Goal: Information Seeking & Learning: Learn about a topic

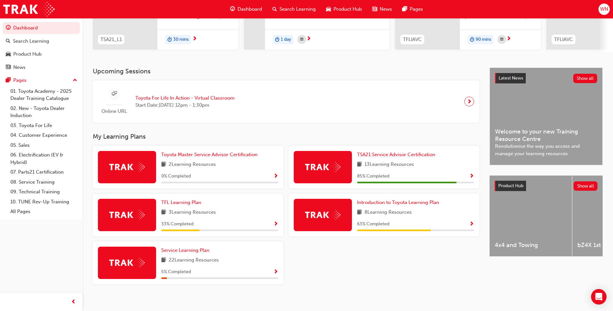
scroll to position [104, 0]
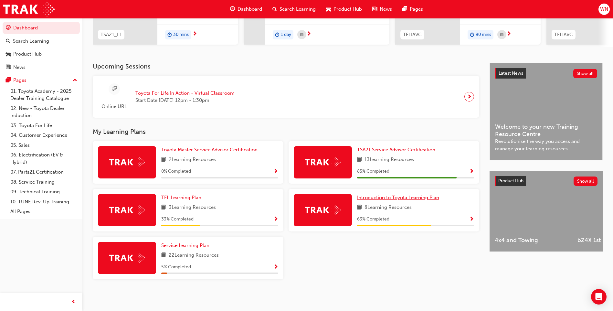
click at [396, 197] on span "Introduction to Toyota Learning Plan" at bounding box center [398, 198] width 82 height 6
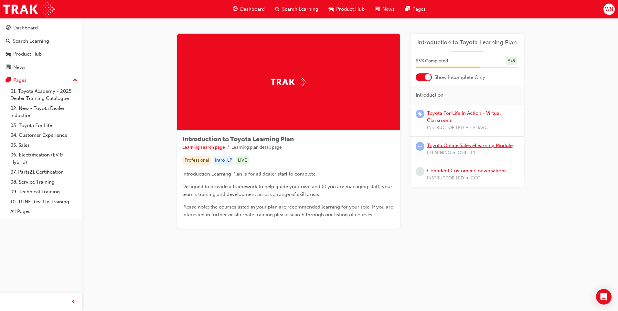
click at [454, 145] on link "Toyota Online Sales eLearning Module" at bounding box center [470, 146] width 86 height 6
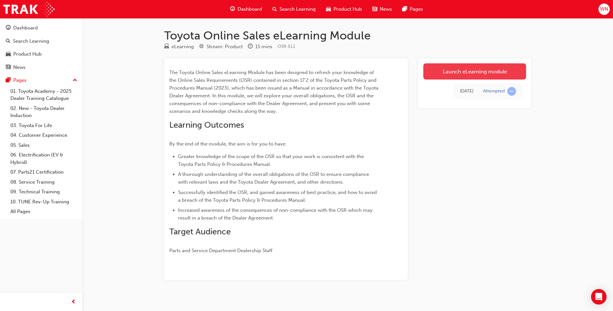
click at [457, 66] on link "Launch eLearning module" at bounding box center [474, 71] width 103 height 16
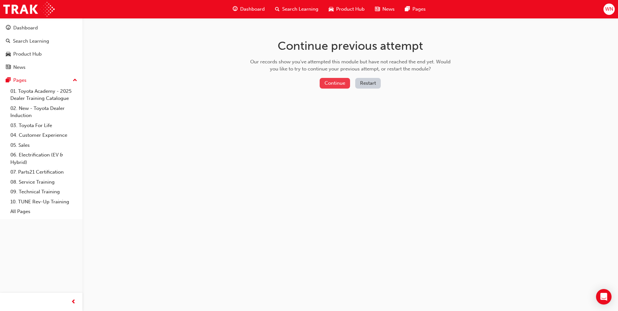
click at [337, 80] on button "Continue" at bounding box center [335, 83] width 30 height 11
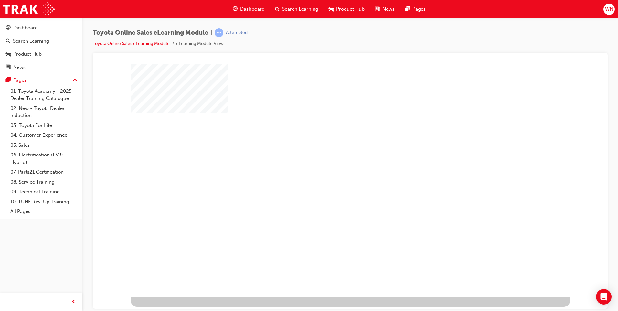
click at [332, 162] on div "play" at bounding box center [332, 162] width 0 height 0
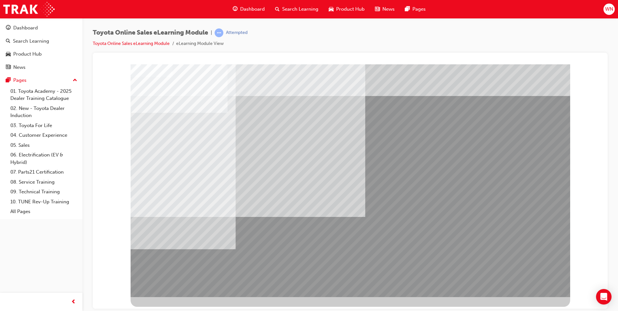
click at [33, 27] on div "Dashboard" at bounding box center [25, 27] width 25 height 7
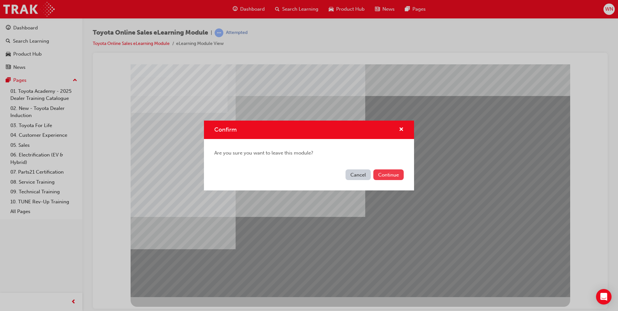
click at [388, 173] on button "Continue" at bounding box center [388, 174] width 30 height 11
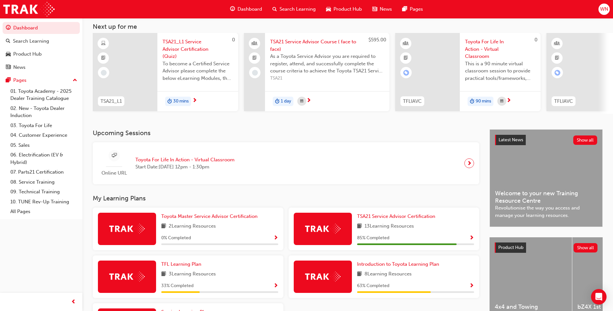
scroll to position [97, 0]
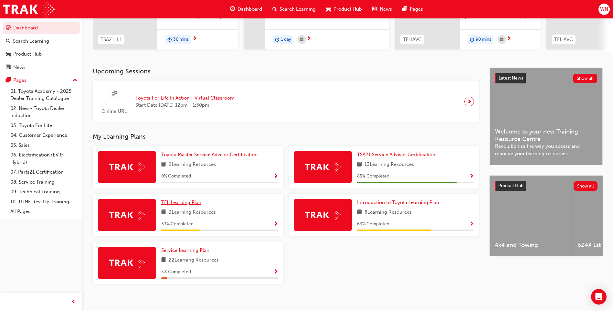
click at [185, 205] on span "TFL Learning Plan" at bounding box center [181, 202] width 40 height 6
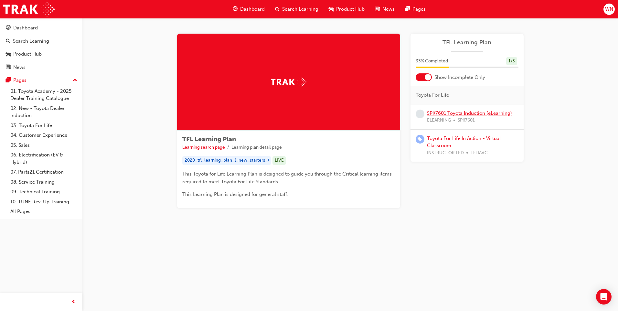
click at [463, 112] on link "SPK7601 Toyota Induction (eLearning)" at bounding box center [469, 113] width 85 height 6
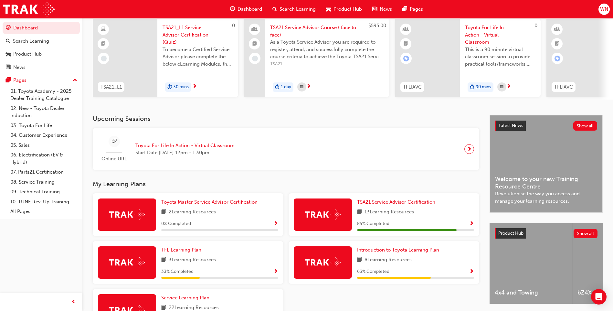
scroll to position [97, 0]
